Goal: Task Accomplishment & Management: Manage account settings

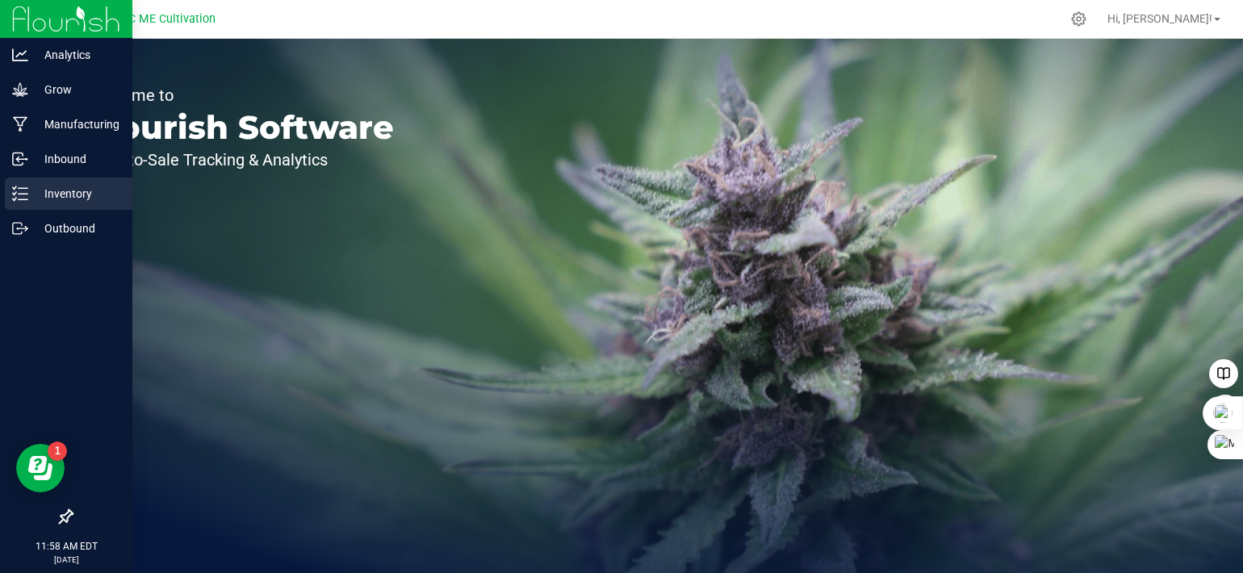
click at [19, 189] on icon at bounding box center [20, 194] width 16 height 16
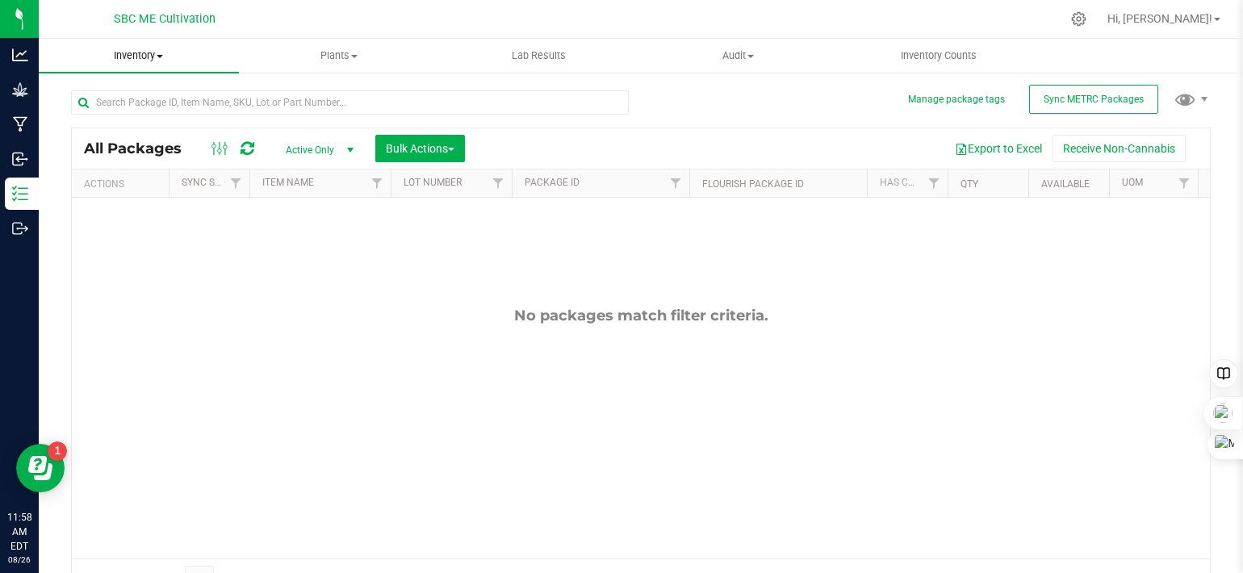
click at [158, 53] on span "Inventory" at bounding box center [139, 55] width 200 height 15
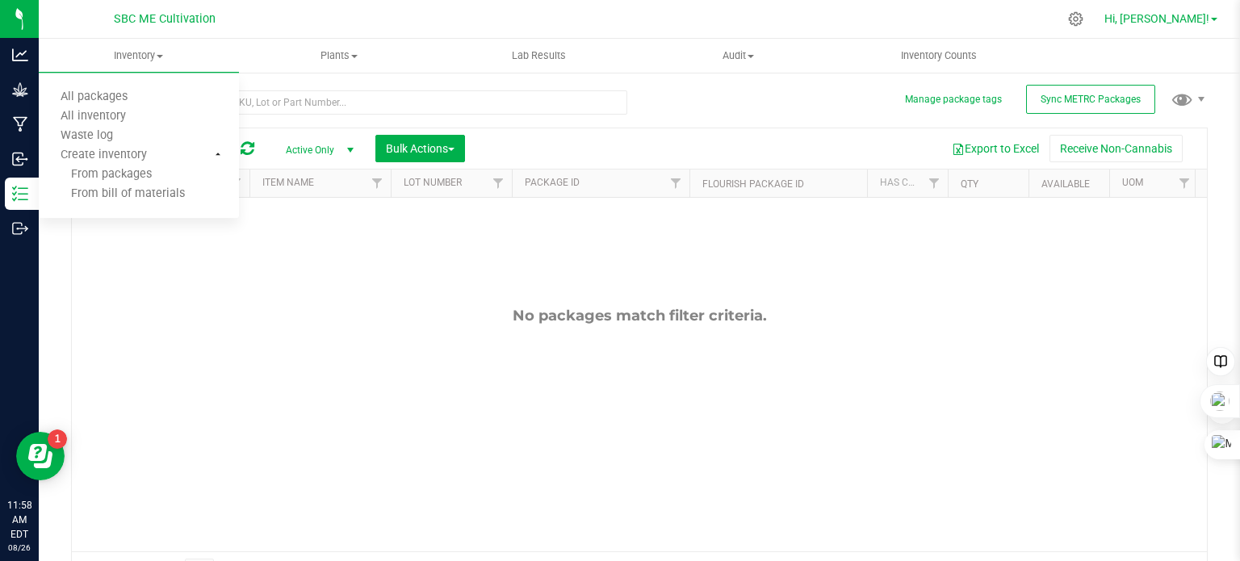
click at [1213, 14] on link "Hi, [PERSON_NAME]!" at bounding box center [1161, 18] width 126 height 17
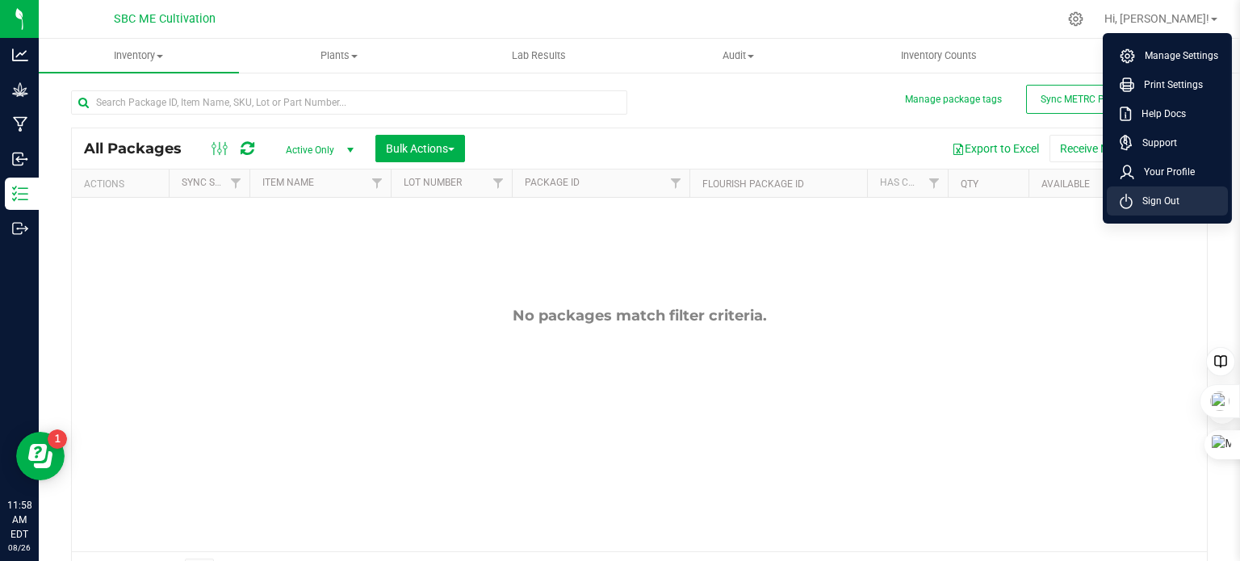
click at [1162, 195] on span "Sign Out" at bounding box center [1155, 201] width 47 height 16
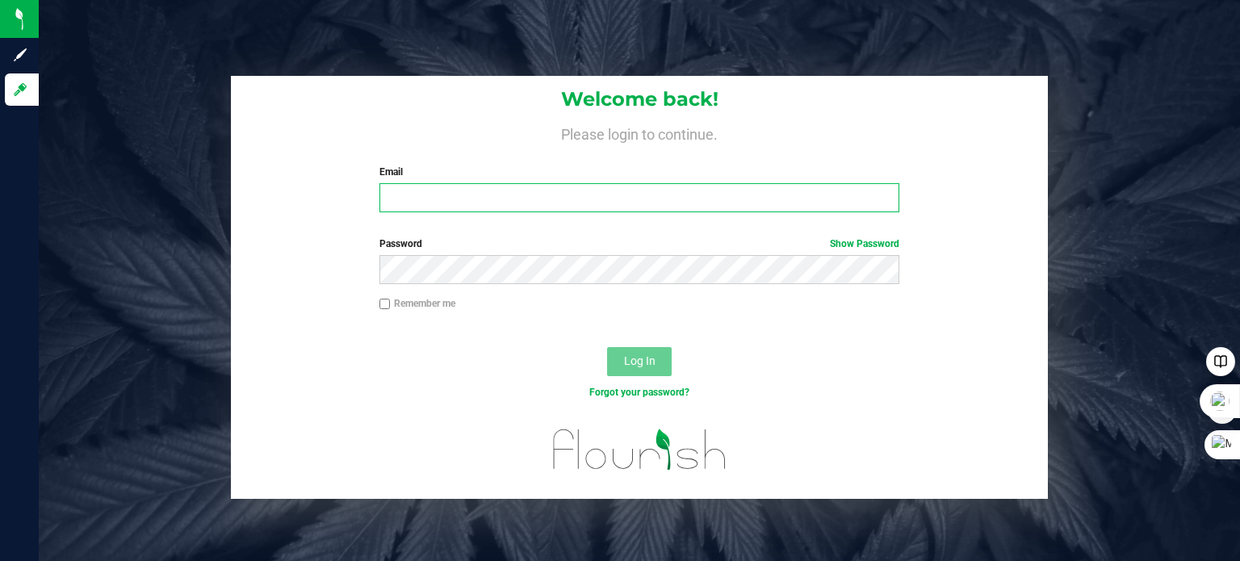
click at [472, 196] on input "Email" at bounding box center [639, 197] width 521 height 29
type input "[PERSON_NAME][EMAIL_ADDRESS][DOMAIN_NAME]"
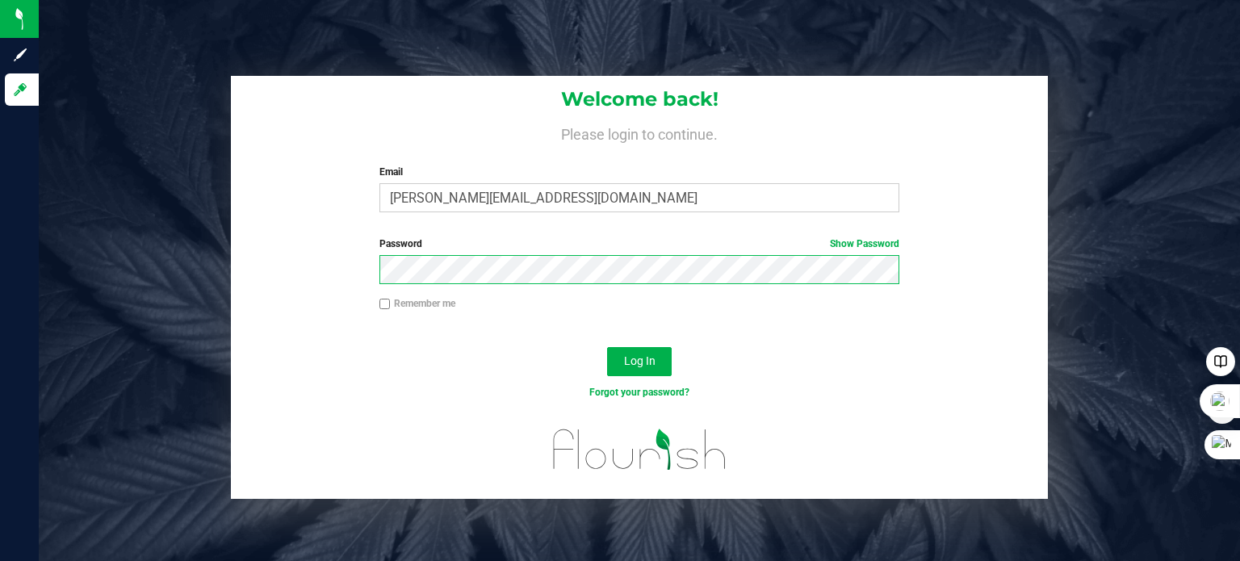
click at [607, 347] on button "Log In" at bounding box center [639, 361] width 65 height 29
